Goal: Find specific page/section: Find specific page/section

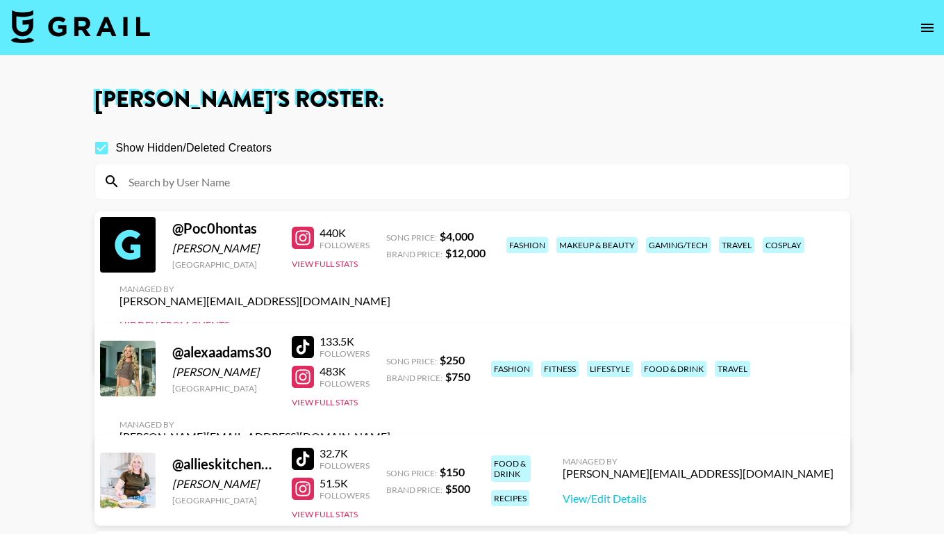
click at [55, 32] on img at bounding box center [80, 26] width 139 height 33
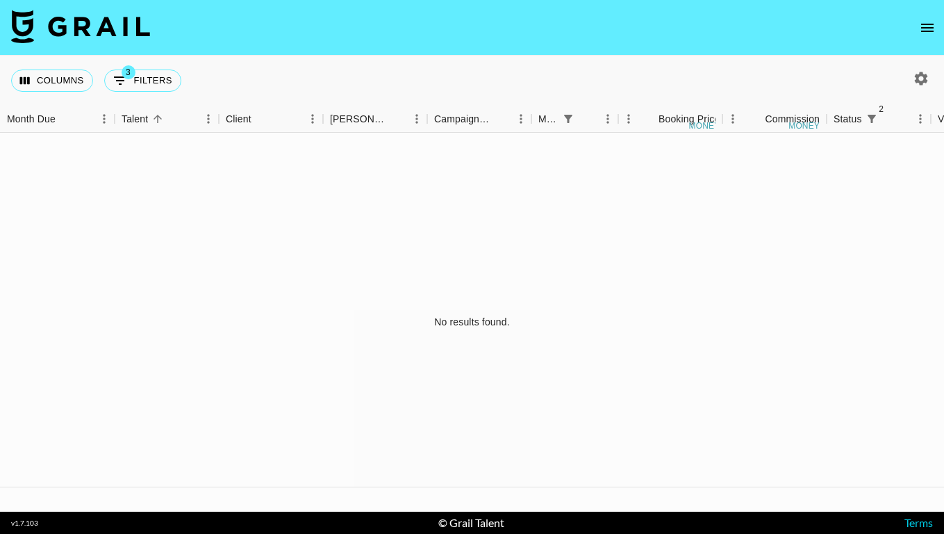
click at [924, 34] on icon "open drawer" at bounding box center [927, 27] width 17 height 17
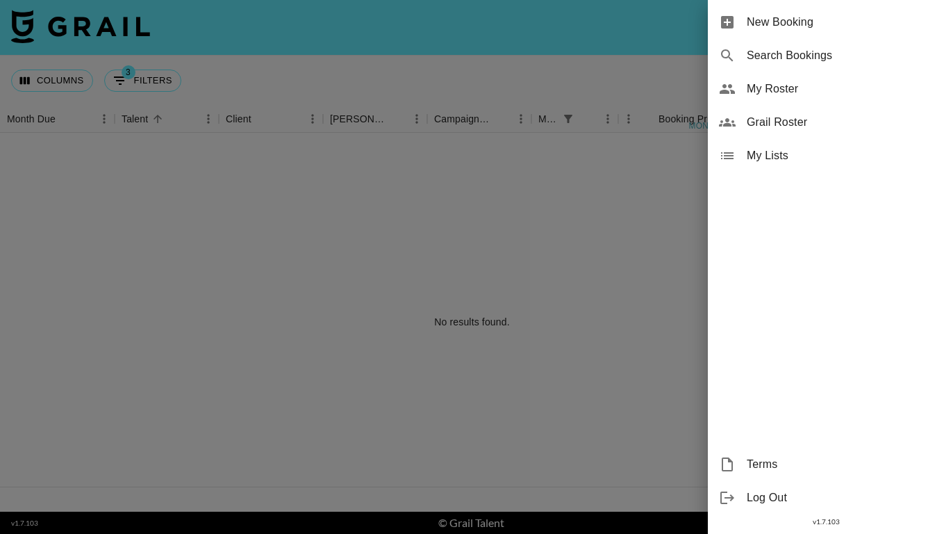
click at [543, 88] on div at bounding box center [472, 267] width 944 height 534
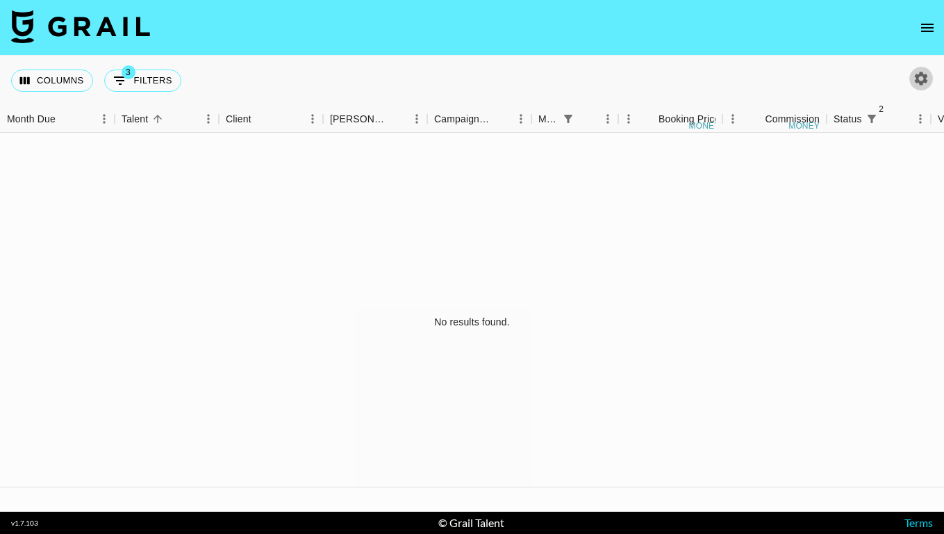
click at [920, 81] on icon "button" at bounding box center [921, 78] width 13 height 13
select select "[DATE]"
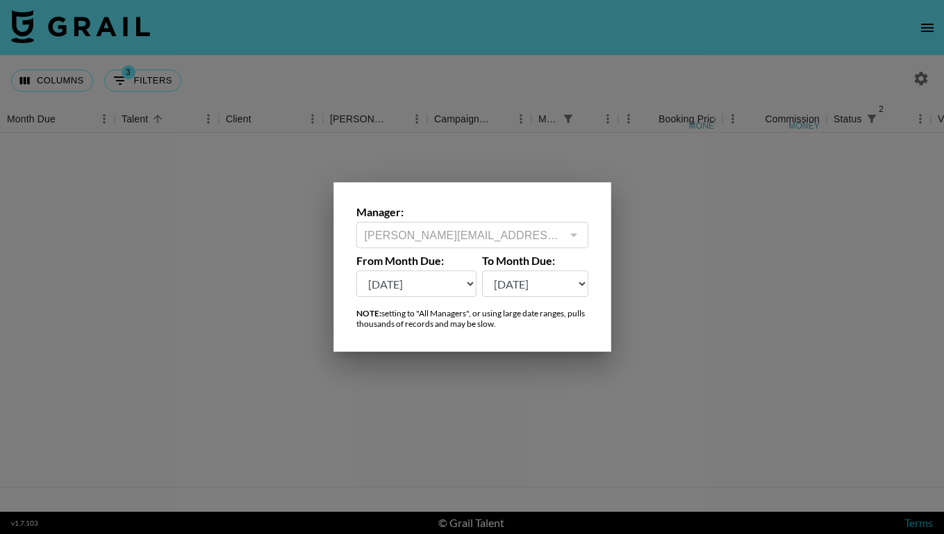
click at [347, 110] on div at bounding box center [472, 267] width 944 height 534
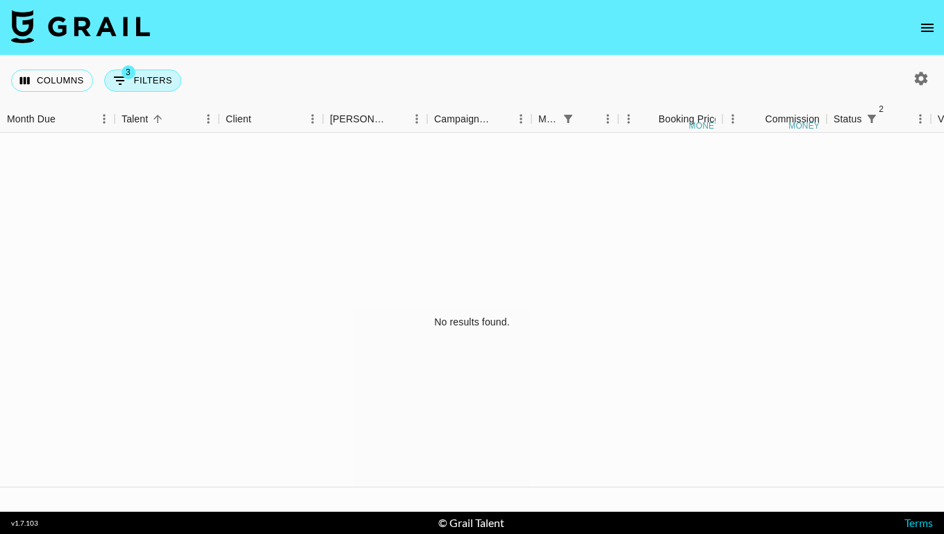
click at [156, 90] on button "3 Filters" at bounding box center [142, 80] width 77 height 22
select select "monthDue2"
select select "[DATE]"
select select "status"
select select "not"
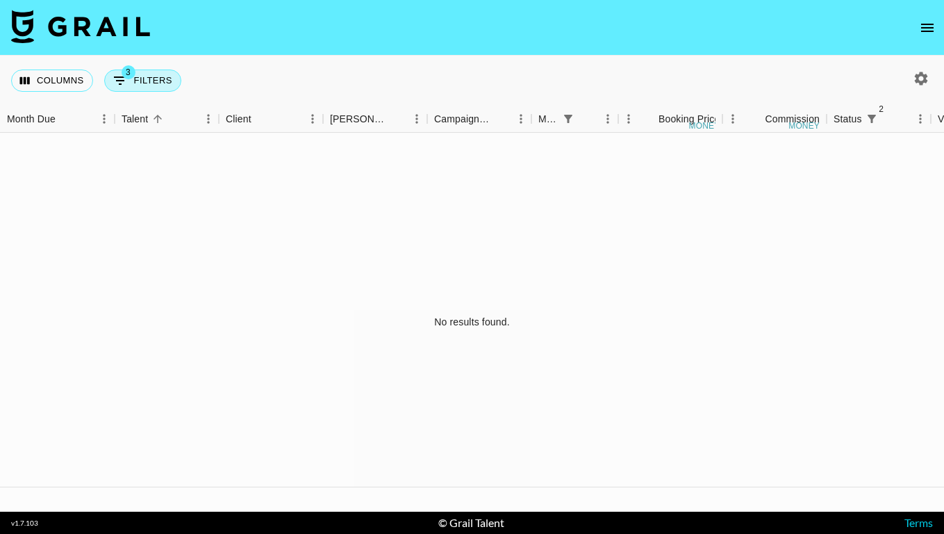
select select "declined"
select select "status"
select select "not"
select select "cancelled"
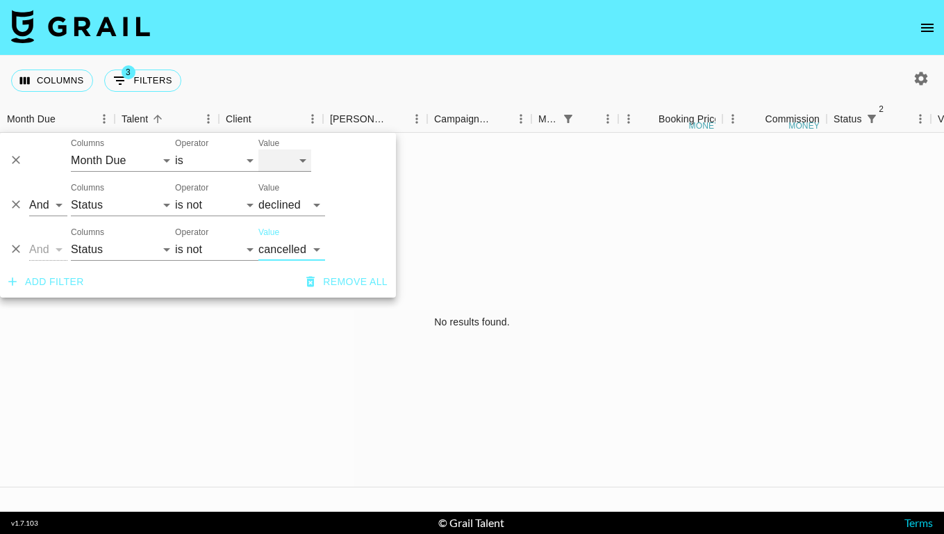
click at [279, 155] on select "[DATE] Aug '[DATE] Jun '[DATE] Apr '[DATE] Feb '[DATE] Dec '[DATE] Oct '[DATE] …" at bounding box center [285, 160] width 53 height 22
select select "[DATE]"
click at [259, 149] on select "[DATE] Aug '[DATE] Jun '[DATE] Apr '[DATE] Feb '[DATE] Dec '[DATE] Oct '[DATE] …" at bounding box center [285, 160] width 53 height 22
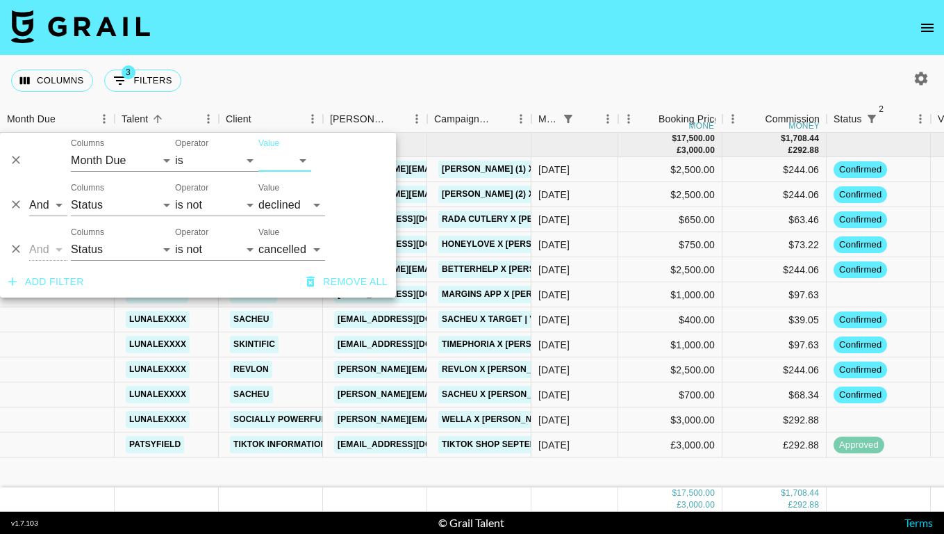
click at [553, 44] on nav at bounding box center [472, 28] width 944 height 56
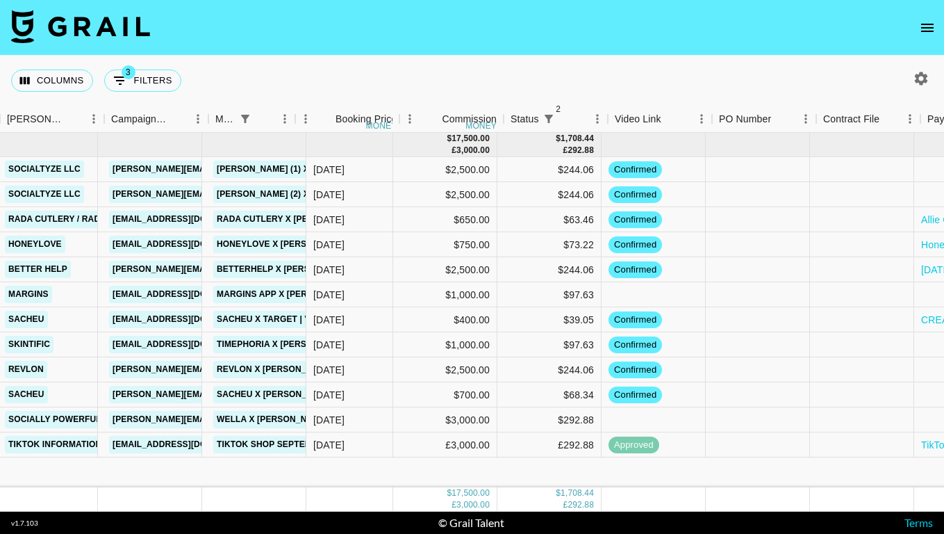
scroll to position [0, 564]
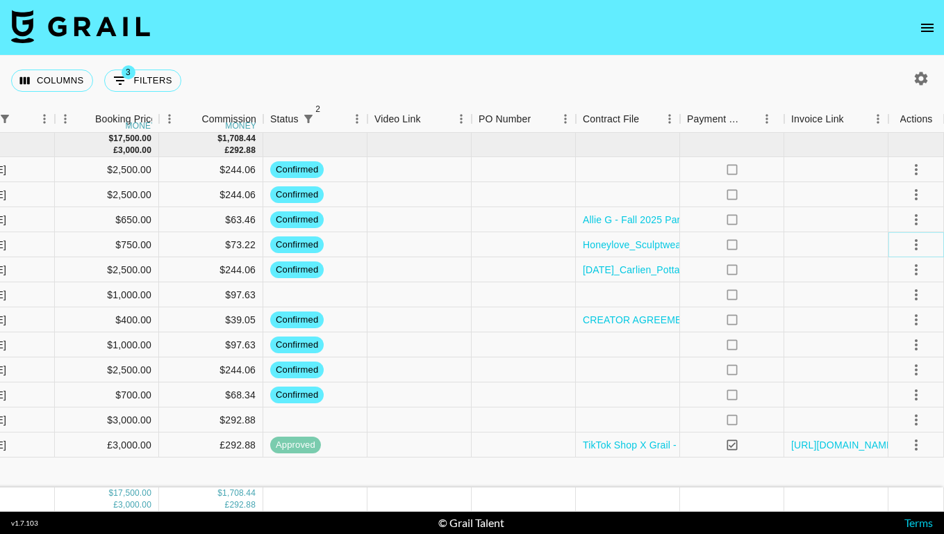
click at [917, 249] on icon "select merge strategy" at bounding box center [916, 244] width 3 height 11
click at [911, 322] on li "Draft Created" at bounding box center [899, 324] width 90 height 25
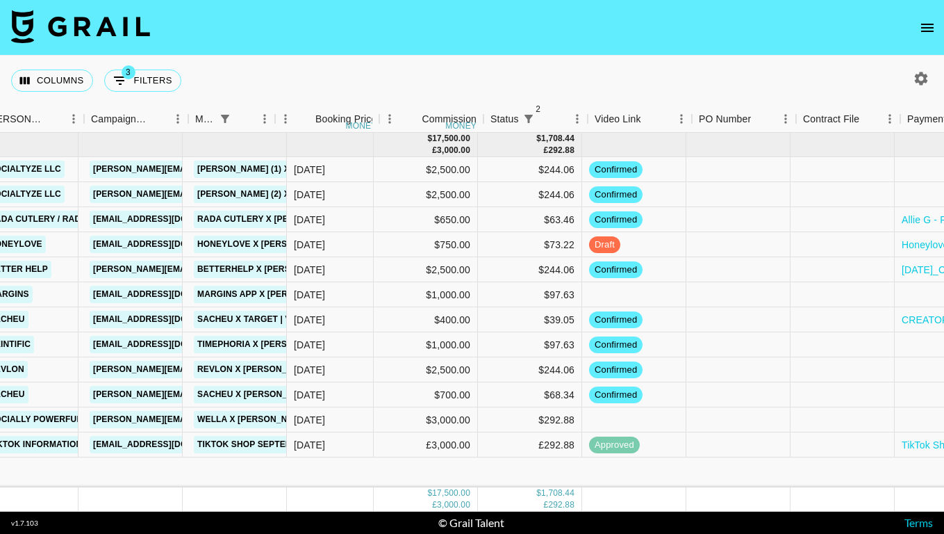
scroll to position [0, 0]
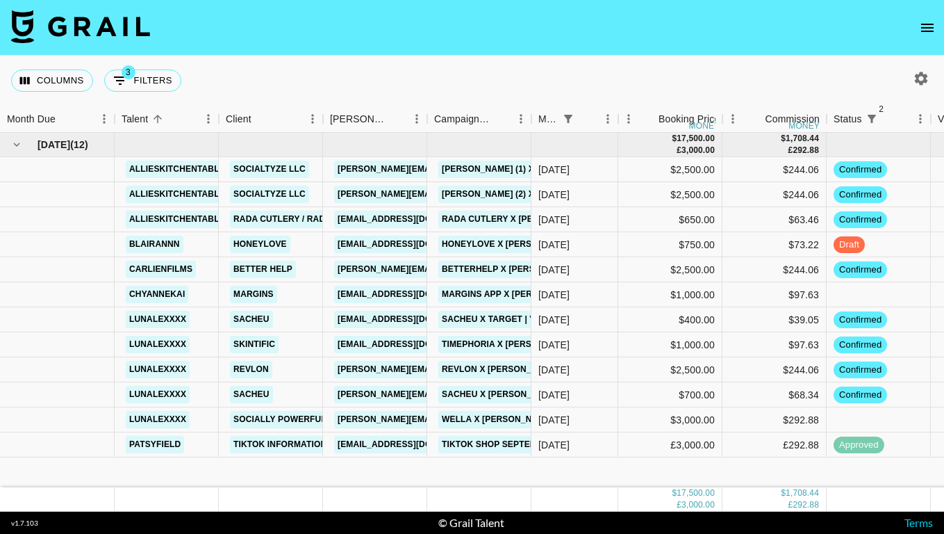
click at [376, 72] on div "Columns 3 Filters + Booking" at bounding box center [472, 81] width 944 height 50
